Goal: Task Accomplishment & Management: Use online tool/utility

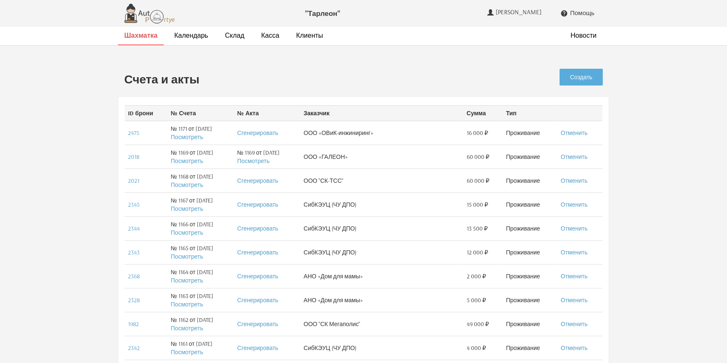
click at [143, 38] on strong "Шахматка" at bounding box center [140, 35] width 33 height 8
click at [589, 80] on link "Создать" at bounding box center [580, 77] width 43 height 17
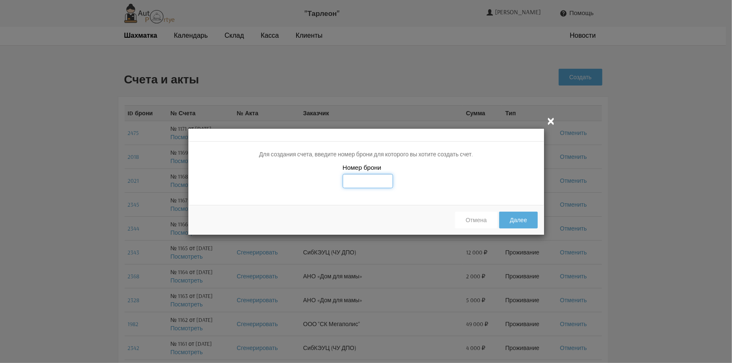
click at [349, 178] on input "text" at bounding box center [368, 181] width 50 height 14
type input "2426"
click at [532, 220] on button "Далее" at bounding box center [518, 220] width 38 height 17
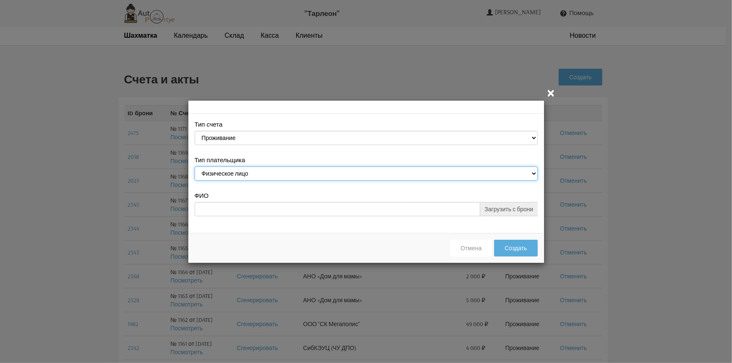
click at [534, 172] on select "Физическое лицо Юридическое лицо" at bounding box center [366, 174] width 343 height 14
click at [195, 167] on select "Физическое лицо Юридическое лицо" at bounding box center [366, 174] width 343 height 14
click at [532, 172] on select "Физическое лицо Юридическое лицо" at bounding box center [366, 174] width 343 height 14
select select "legal_entity"
click at [195, 167] on select "Физическое лицо Юридическое лицо" at bounding box center [366, 174] width 343 height 14
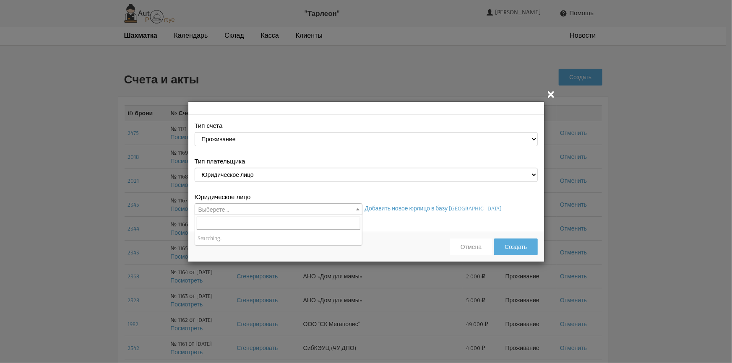
click at [357, 209] on b at bounding box center [357, 209] width 3 height 2
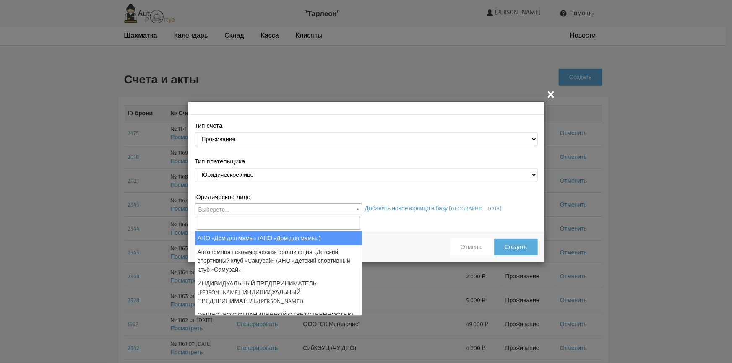
select select "26"
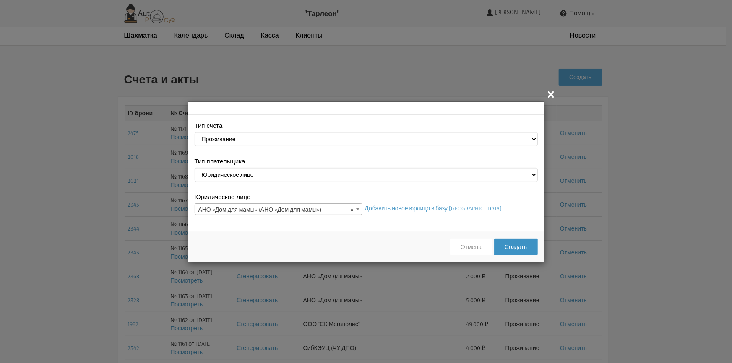
click at [521, 242] on button "Создать" at bounding box center [515, 247] width 43 height 17
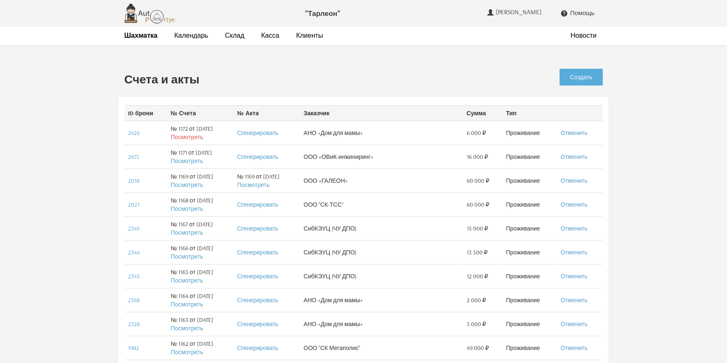
click at [180, 136] on link "Посмотреть" at bounding box center [187, 137] width 32 height 8
click at [140, 31] on strong "Шахматка" at bounding box center [140, 35] width 33 height 8
